Goal: Communication & Community: Answer question/provide support

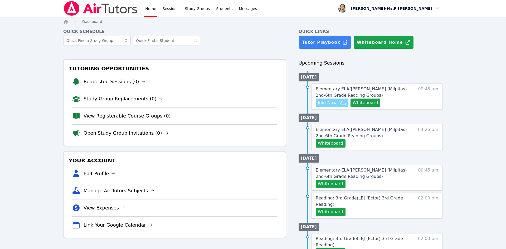
click at [332, 105] on span "Join Now" at bounding box center [327, 103] width 19 height 6
click at [325, 100] on span "Join Now" at bounding box center [327, 103] width 19 height 6
click at [365, 92] on link "Elementary ELA ( Weller (Milpitas) 2nd-6th Grade Reading Groups )" at bounding box center [362, 92] width 92 height 13
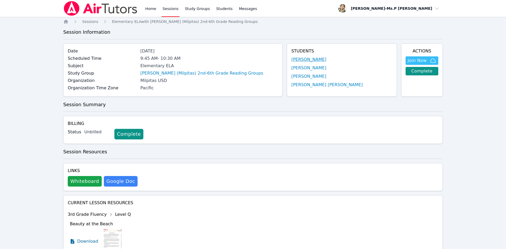
click at [325, 59] on link "[PERSON_NAME]" at bounding box center [308, 59] width 35 height 6
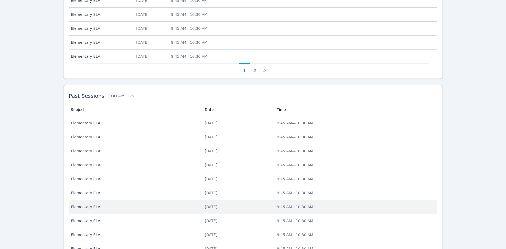
scroll to position [310, 0]
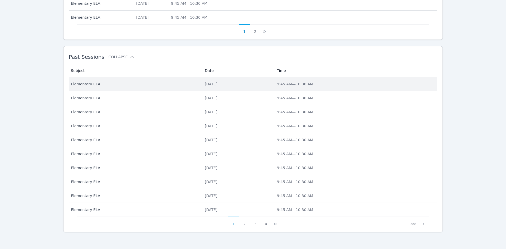
click at [107, 86] on span "Elementary ELA" at bounding box center [134, 83] width 127 height 5
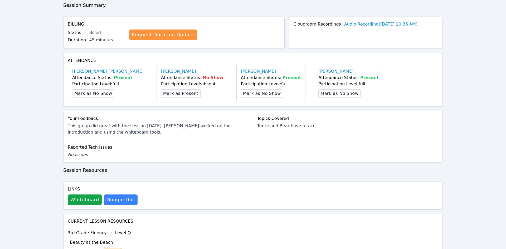
scroll to position [115, 0]
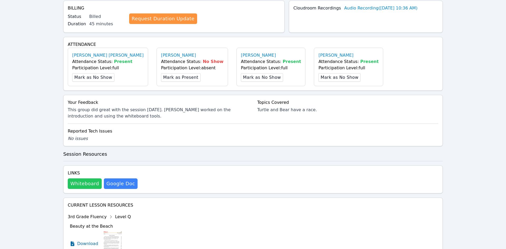
click at [83, 184] on button "Whiteboard" at bounding box center [85, 183] width 34 height 11
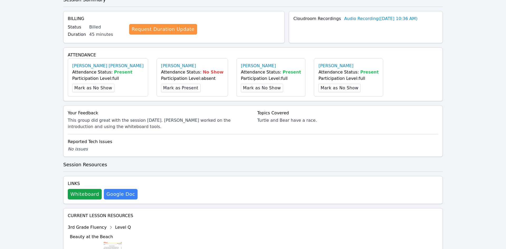
scroll to position [0, 0]
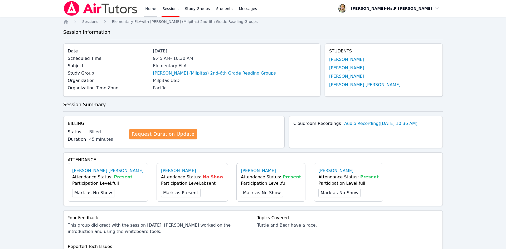
click at [148, 7] on link "Home" at bounding box center [150, 8] width 13 height 17
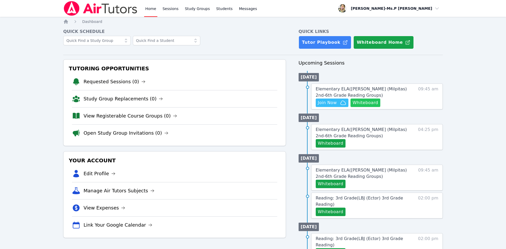
click at [364, 106] on button "Whiteboard" at bounding box center [365, 103] width 30 height 8
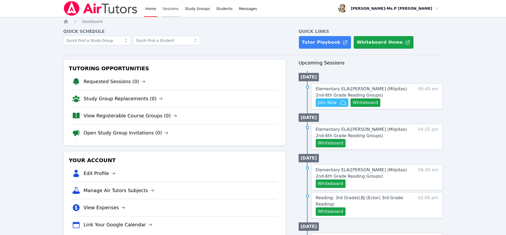
click at [163, 13] on link "Sessions" at bounding box center [170, 8] width 18 height 17
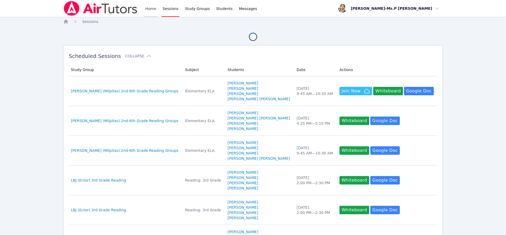
click at [155, 12] on link "Home" at bounding box center [150, 8] width 13 height 17
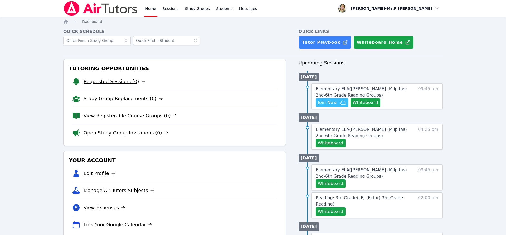
click at [126, 81] on link "Requested Sessions (0)" at bounding box center [115, 81] width 62 height 7
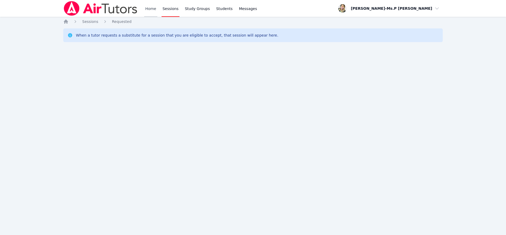
click at [149, 9] on link "Home" at bounding box center [150, 8] width 13 height 17
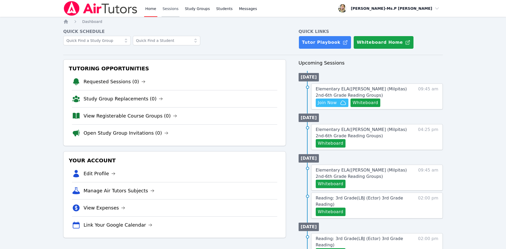
click at [163, 9] on link "Sessions" at bounding box center [170, 8] width 18 height 17
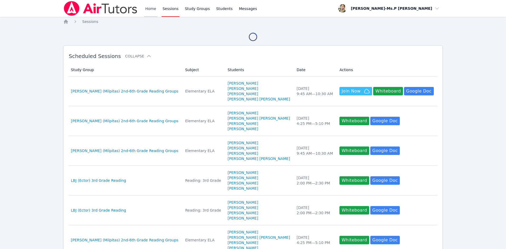
click at [145, 11] on link "Home" at bounding box center [150, 8] width 13 height 17
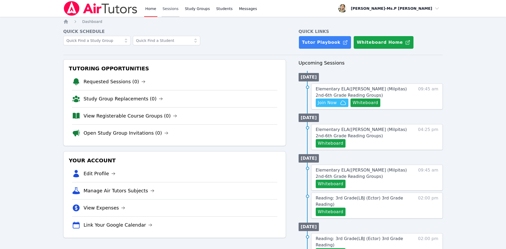
click at [169, 10] on link "Sessions" at bounding box center [170, 8] width 18 height 17
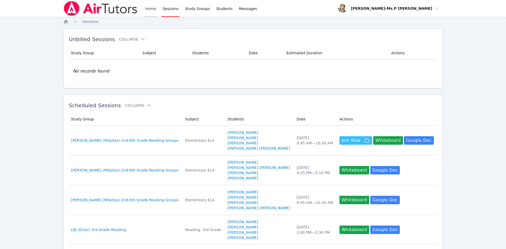
click at [148, 10] on link "Home" at bounding box center [150, 8] width 13 height 17
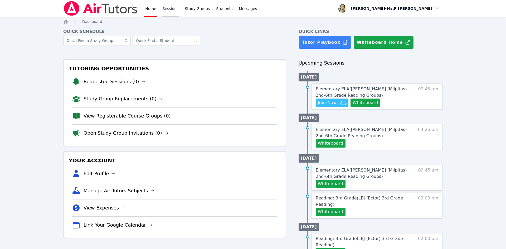
click at [168, 11] on link "Sessions" at bounding box center [170, 8] width 18 height 17
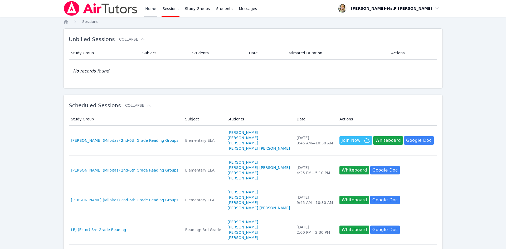
click at [151, 11] on link "Home" at bounding box center [150, 8] width 13 height 17
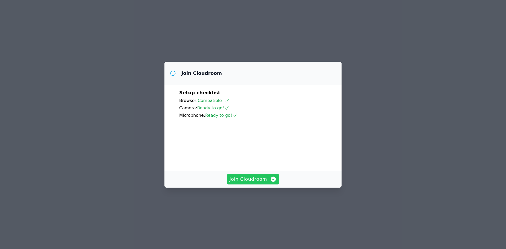
click at [237, 183] on span "Join Cloudroom" at bounding box center [252, 178] width 47 height 7
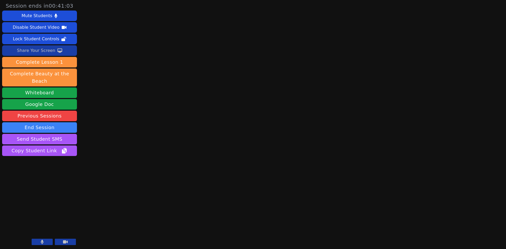
click at [54, 47] on button "Share Your Screen" at bounding box center [39, 50] width 75 height 11
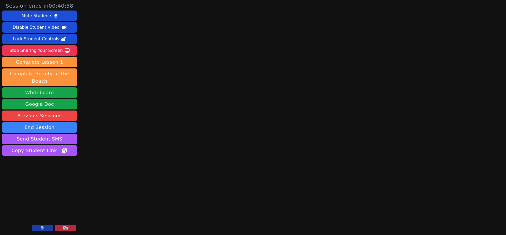
click at [35, 229] on button at bounding box center [42, 228] width 21 height 6
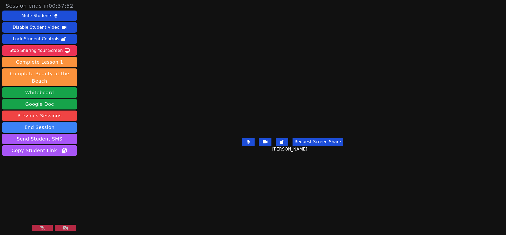
click at [46, 228] on button at bounding box center [42, 228] width 21 height 6
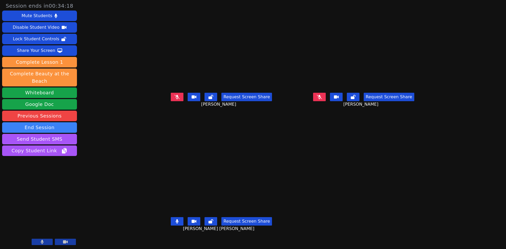
click at [326, 101] on button at bounding box center [319, 97] width 13 height 8
click at [171, 225] on button at bounding box center [177, 221] width 13 height 8
click at [321, 99] on icon at bounding box center [319, 97] width 3 height 4
click at [322, 99] on icon at bounding box center [319, 97] width 5 height 4
click at [174, 99] on icon at bounding box center [176, 97] width 5 height 4
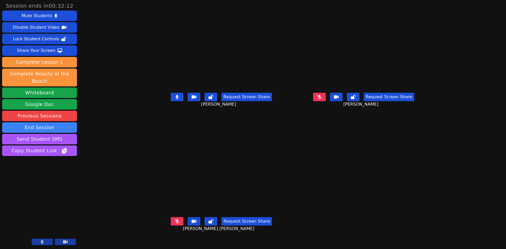
click at [176, 99] on icon at bounding box center [177, 97] width 3 height 4
click at [174, 223] on icon at bounding box center [176, 221] width 5 height 4
click at [175, 223] on icon at bounding box center [176, 221] width 3 height 4
click at [171, 101] on button at bounding box center [177, 97] width 13 height 8
click at [174, 99] on icon at bounding box center [176, 97] width 5 height 4
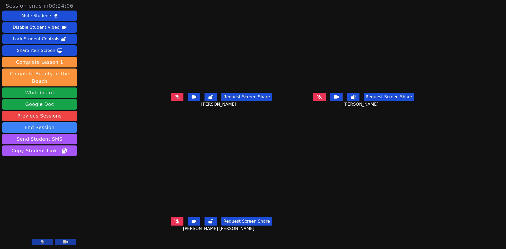
click at [322, 99] on icon at bounding box center [319, 97] width 5 height 4
click at [326, 101] on button at bounding box center [319, 97] width 13 height 8
click at [174, 223] on icon at bounding box center [176, 221] width 5 height 4
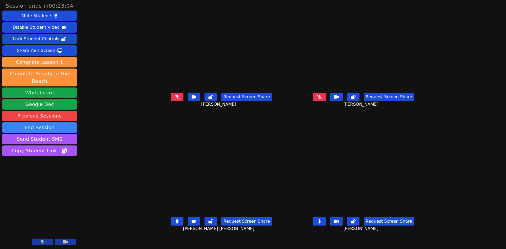
click at [175, 223] on icon at bounding box center [176, 221] width 3 height 4
click at [322, 223] on icon at bounding box center [319, 221] width 5 height 4
click at [326, 225] on button at bounding box center [319, 221] width 13 height 8
click at [171, 225] on button at bounding box center [177, 221] width 13 height 8
click at [158, 111] on div "Request Screen Share Destiny Todd" at bounding box center [221, 101] width 138 height 21
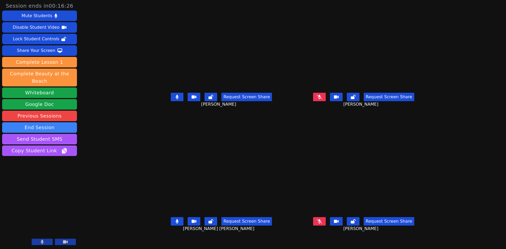
click at [171, 101] on button at bounding box center [177, 97] width 13 height 8
click at [175, 223] on icon at bounding box center [176, 221] width 3 height 4
click at [171, 225] on button at bounding box center [177, 221] width 13 height 8
click at [322, 223] on icon at bounding box center [319, 221] width 5 height 4
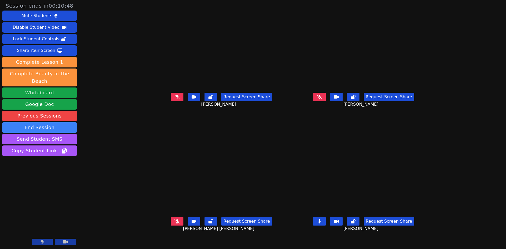
click at [321, 223] on icon at bounding box center [319, 221] width 3 height 4
click at [322, 99] on icon at bounding box center [319, 97] width 5 height 4
click at [326, 101] on button at bounding box center [319, 97] width 13 height 8
click at [46, 50] on div "Share Your Screen" at bounding box center [36, 50] width 38 height 8
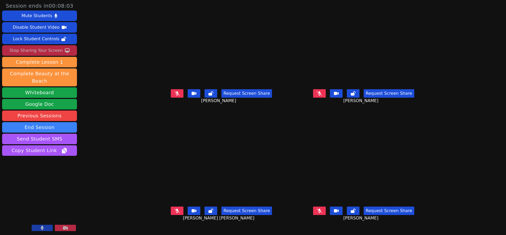
click at [171, 215] on button at bounding box center [177, 211] width 13 height 8
click at [175, 213] on icon at bounding box center [176, 211] width 3 height 4
drag, startPoint x: 161, startPoint y: 99, endPoint x: 160, endPoint y: 61, distance: 37.9
click at [174, 96] on icon at bounding box center [176, 93] width 5 height 4
click at [171, 98] on button at bounding box center [177, 93] width 13 height 8
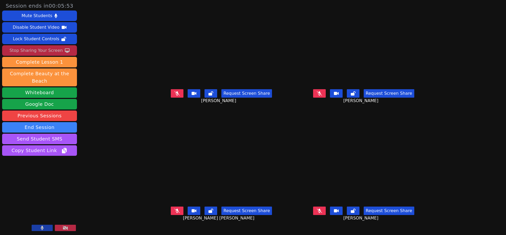
click at [322, 213] on icon at bounding box center [319, 211] width 5 height 4
click at [321, 213] on icon at bounding box center [319, 211] width 3 height 4
click at [322, 96] on icon at bounding box center [319, 93] width 5 height 4
click at [321, 96] on icon at bounding box center [319, 93] width 3 height 4
click at [174, 213] on icon at bounding box center [176, 211] width 5 height 4
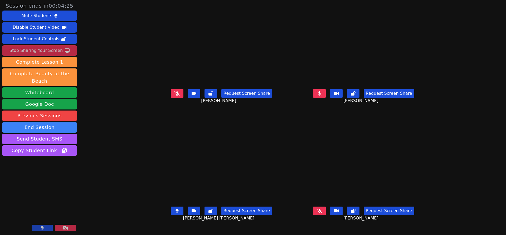
click at [171, 215] on button at bounding box center [177, 211] width 13 height 8
click at [171, 98] on button at bounding box center [177, 93] width 13 height 8
click at [322, 213] on icon at bounding box center [319, 211] width 5 height 4
click at [326, 215] on button at bounding box center [319, 211] width 13 height 8
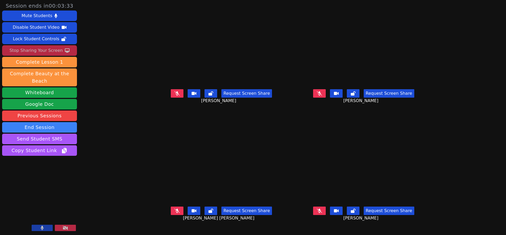
click at [341, 105] on div "Request Screen Share Tommy Nguyen" at bounding box center [363, 97] width 138 height 21
click at [322, 96] on icon at bounding box center [319, 93] width 5 height 4
click at [321, 96] on icon at bounding box center [319, 93] width 3 height 4
click at [174, 213] on icon at bounding box center [176, 211] width 5 height 4
click at [175, 213] on icon at bounding box center [176, 211] width 3 height 4
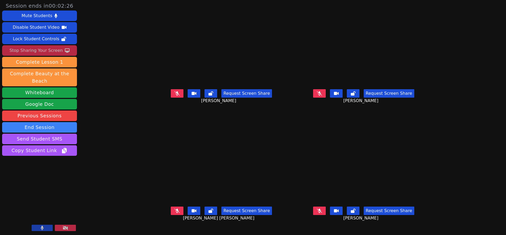
click at [174, 96] on icon at bounding box center [176, 93] width 5 height 4
click at [176, 96] on icon at bounding box center [177, 93] width 3 height 4
click at [326, 214] on button at bounding box center [319, 211] width 13 height 8
click at [322, 95] on icon at bounding box center [319, 93] width 5 height 4
click at [326, 215] on button at bounding box center [319, 211] width 13 height 8
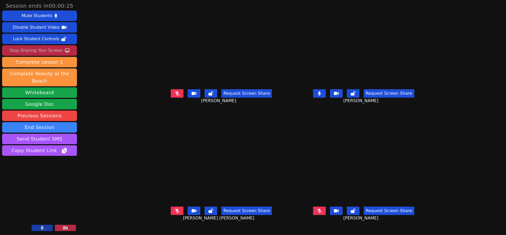
click at [344, 105] on div "Request Screen Share Tommy Nguyen" at bounding box center [363, 97] width 138 height 21
click at [326, 98] on button at bounding box center [319, 93] width 13 height 8
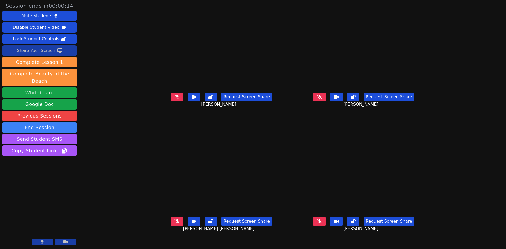
click at [326, 225] on button at bounding box center [319, 221] width 13 height 8
click at [171, 225] on button at bounding box center [177, 221] width 13 height 8
click at [171, 101] on button at bounding box center [177, 97] width 13 height 8
click at [322, 99] on icon at bounding box center [319, 97] width 5 height 4
click at [171, 101] on button at bounding box center [177, 97] width 13 height 8
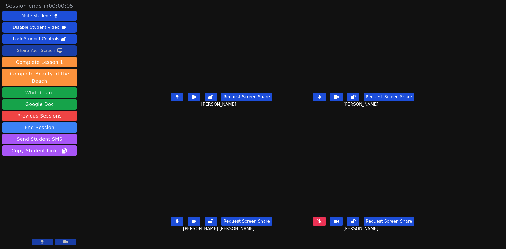
click at [322, 223] on icon at bounding box center [319, 221] width 5 height 4
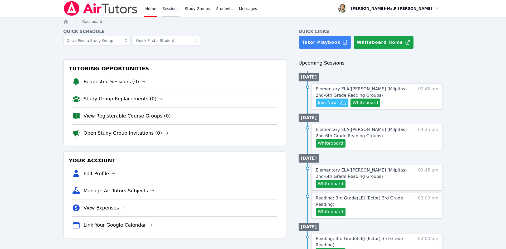
click at [166, 8] on link "Sessions" at bounding box center [170, 8] width 18 height 17
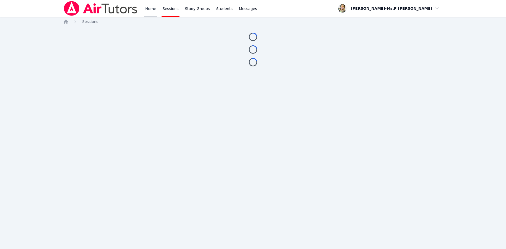
click at [150, 11] on link "Home" at bounding box center [150, 8] width 13 height 17
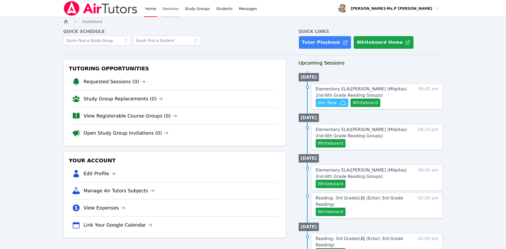
click at [169, 11] on link "Sessions" at bounding box center [170, 8] width 18 height 17
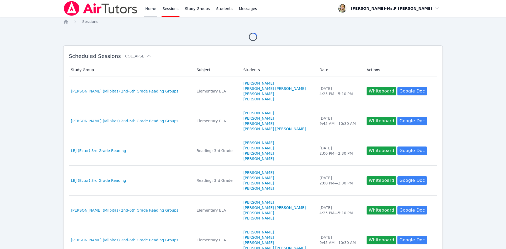
click at [153, 9] on link "Home" at bounding box center [150, 8] width 13 height 17
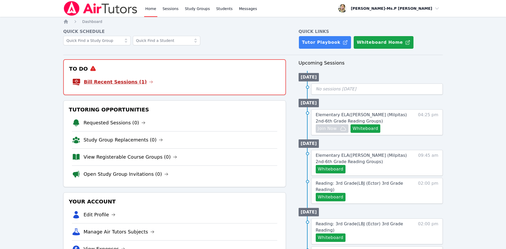
click at [130, 80] on link "Bill Recent Sessions (1)" at bounding box center [118, 81] width 69 height 7
